Goal: Task Accomplishment & Management: Use online tool/utility

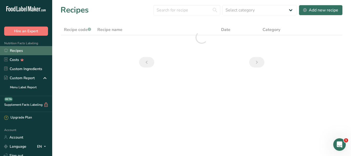
click at [18, 50] on link "Recipes" at bounding box center [26, 50] width 52 height 9
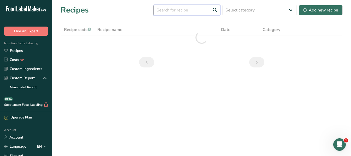
click at [176, 12] on input "text" at bounding box center [187, 10] width 67 height 10
type input "oatmeal"
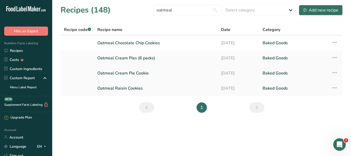
click at [122, 73] on link "Oatmeal Cream Pie Cookie" at bounding box center [156, 73] width 118 height 11
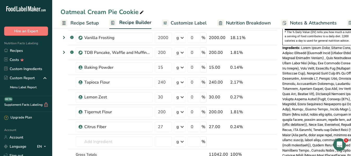
scroll to position [183, 0]
